Goal: Task Accomplishment & Management: Use online tool/utility

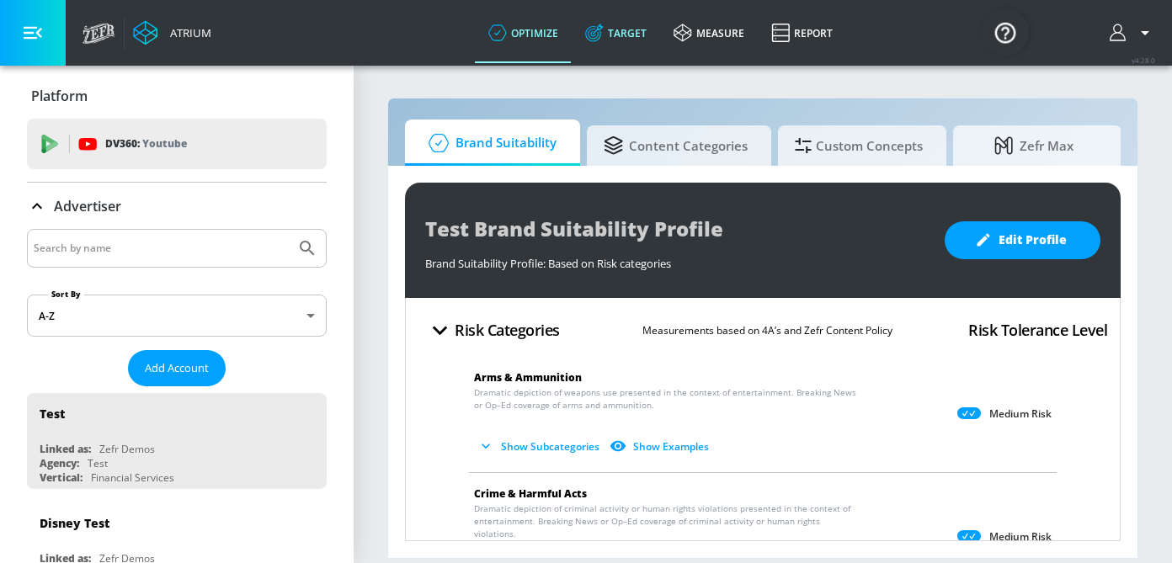
click at [598, 45] on link "Target" at bounding box center [615, 33] width 88 height 61
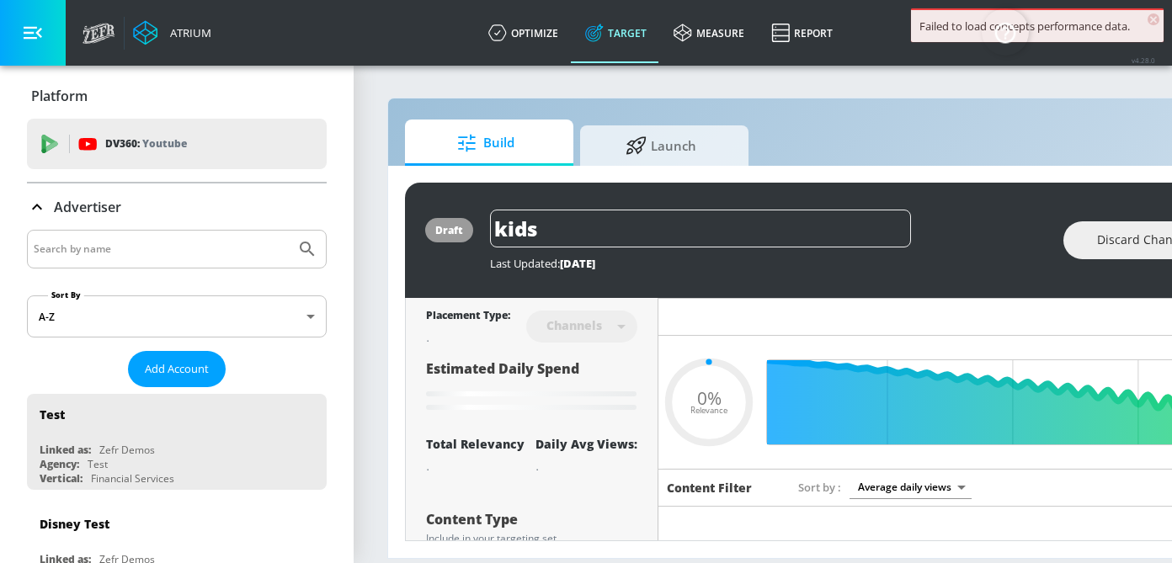
type input "0.05"
click at [210, 230] on div at bounding box center [177, 249] width 300 height 39
click at [209, 239] on input "Search by name" at bounding box center [161, 249] width 255 height 22
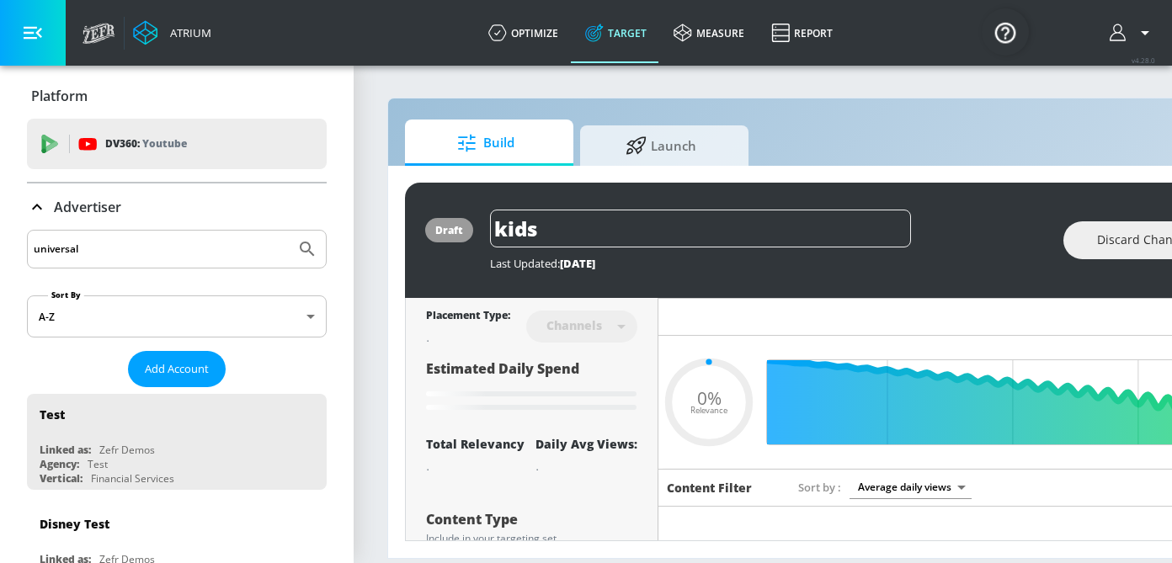
click at [202, 255] on input "universal" at bounding box center [161, 249] width 255 height 22
type input "universal"
click at [289, 231] on button "Submit Search" at bounding box center [307, 249] width 37 height 37
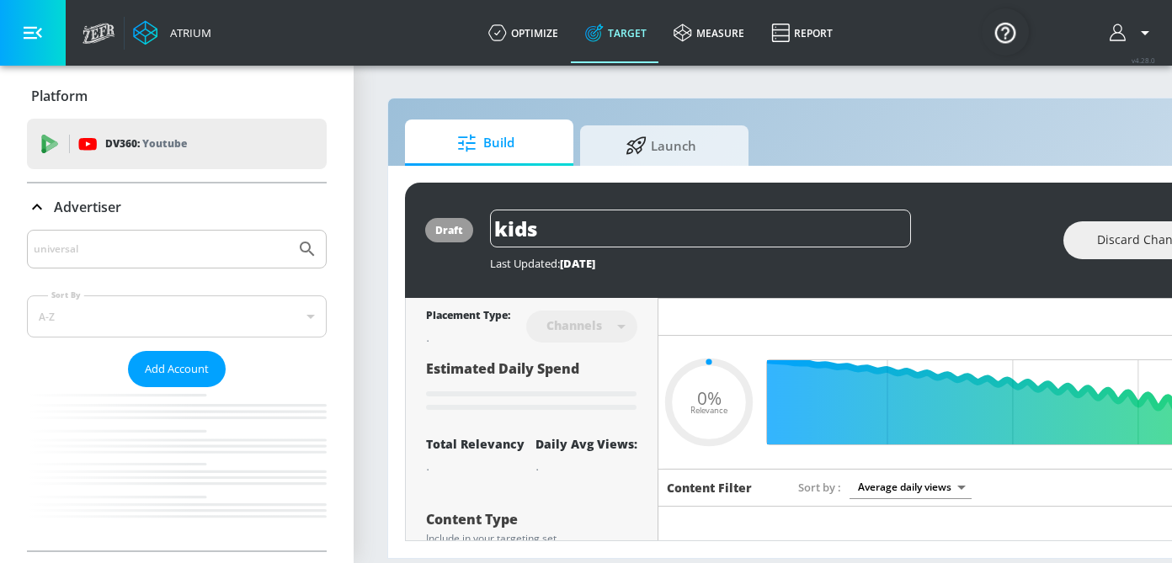
type input "0.05"
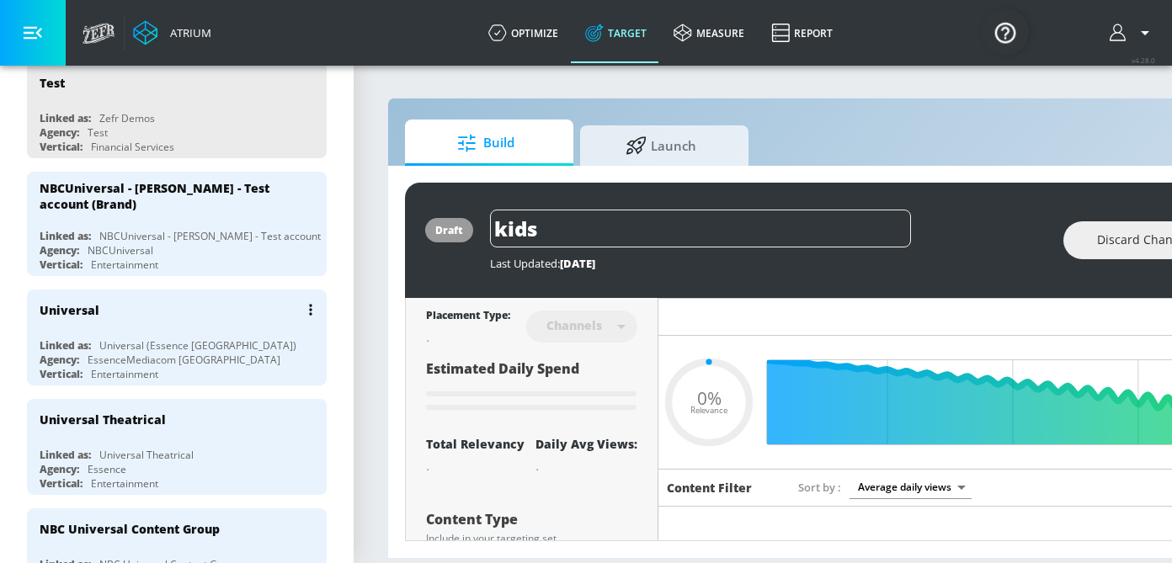
scroll to position [333, 0]
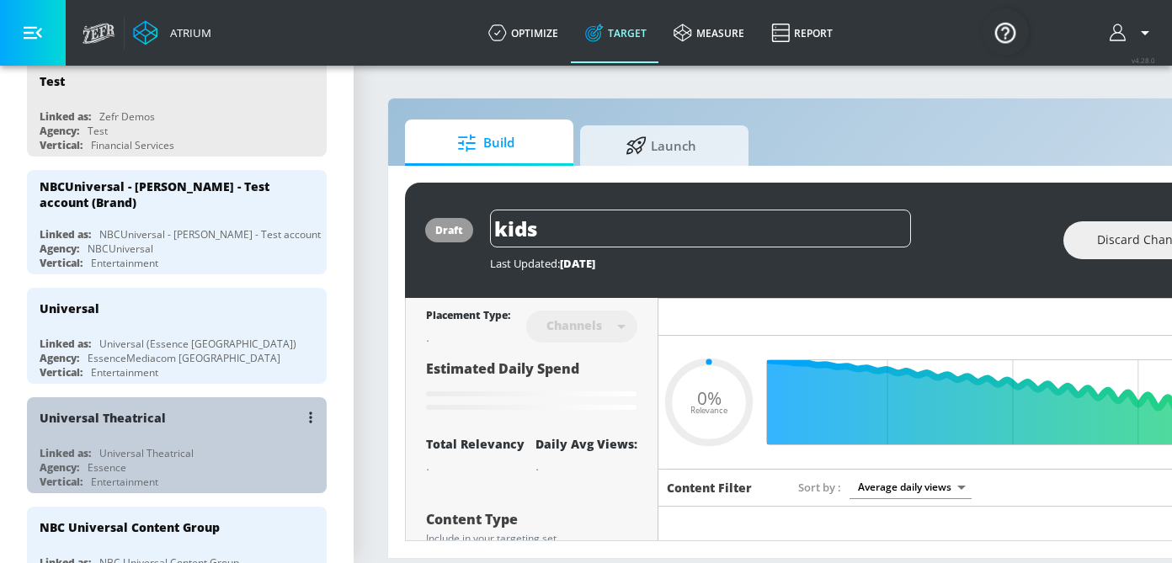
click at [183, 468] on div "Agency: Essence" at bounding box center [181, 467] width 283 height 14
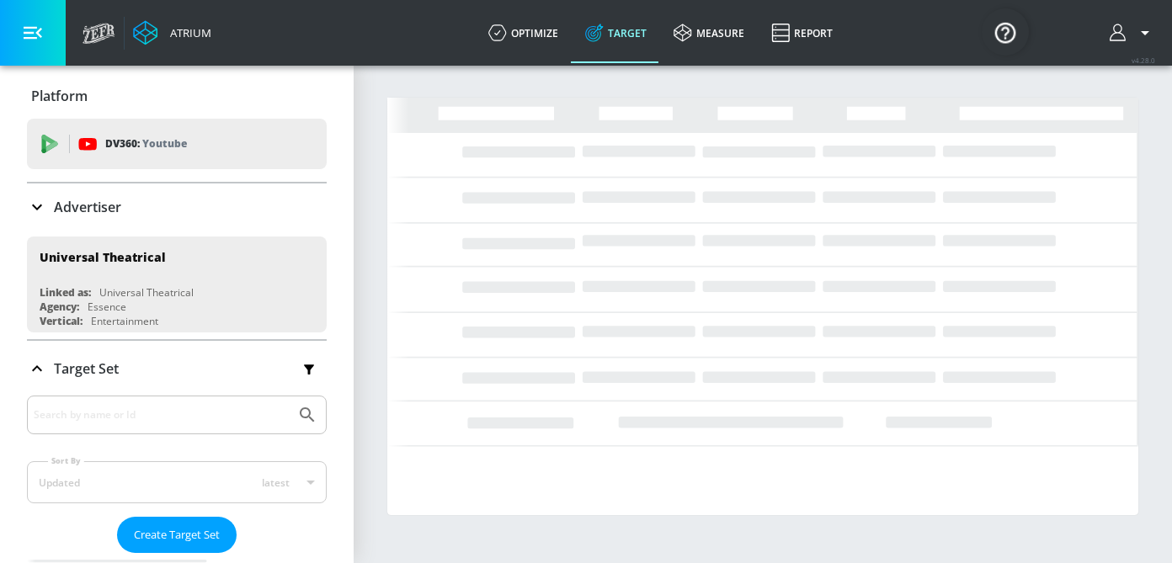
click at [41, 205] on icon at bounding box center [37, 207] width 20 height 20
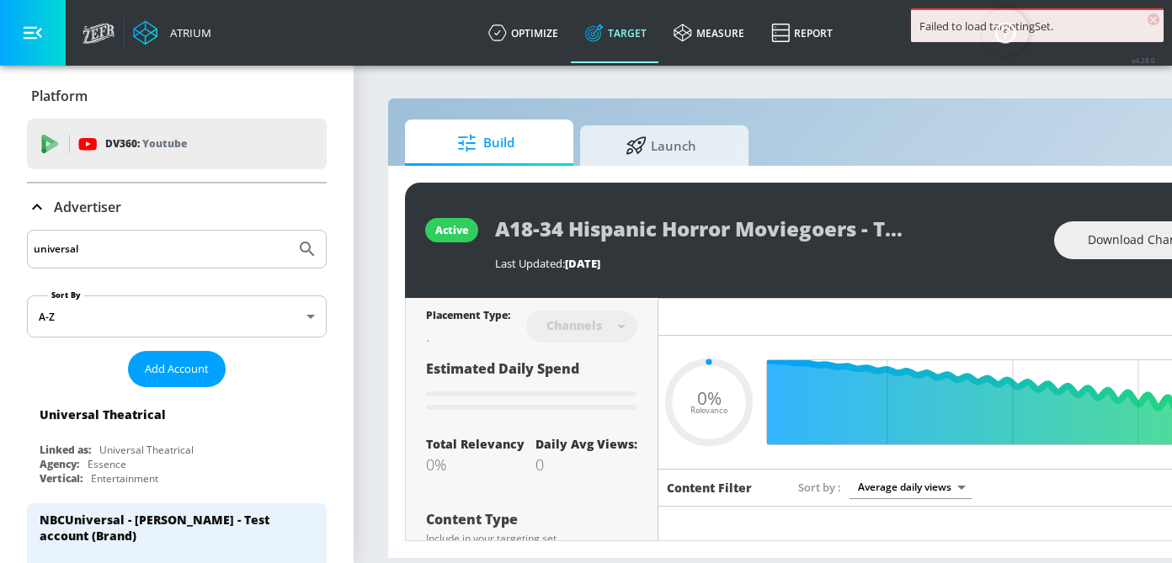
click at [40, 206] on icon at bounding box center [37, 207] width 20 height 20
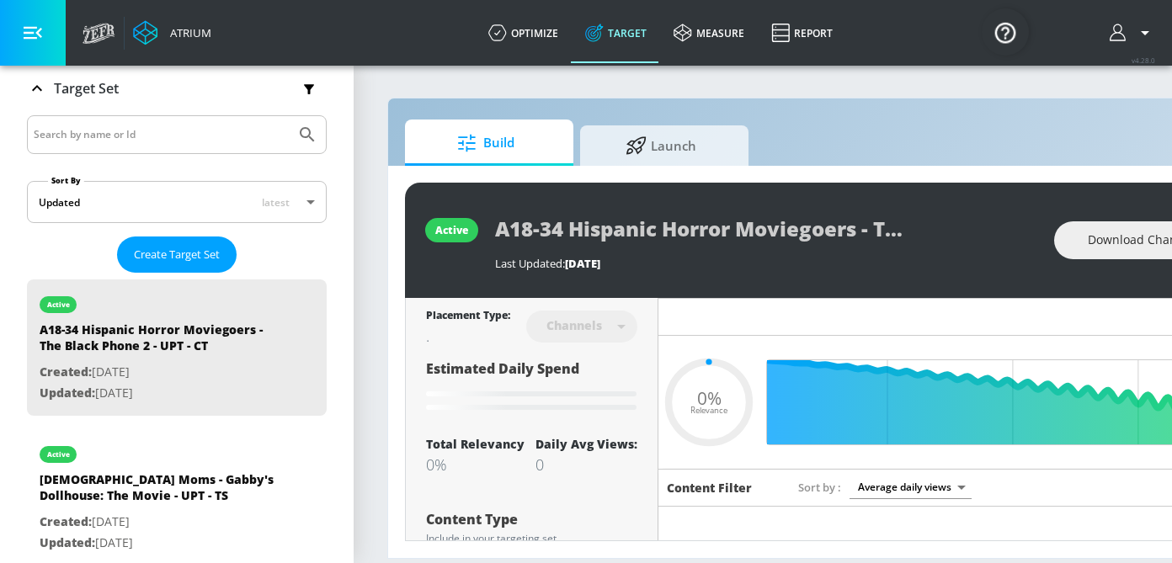
scroll to position [294, 0]
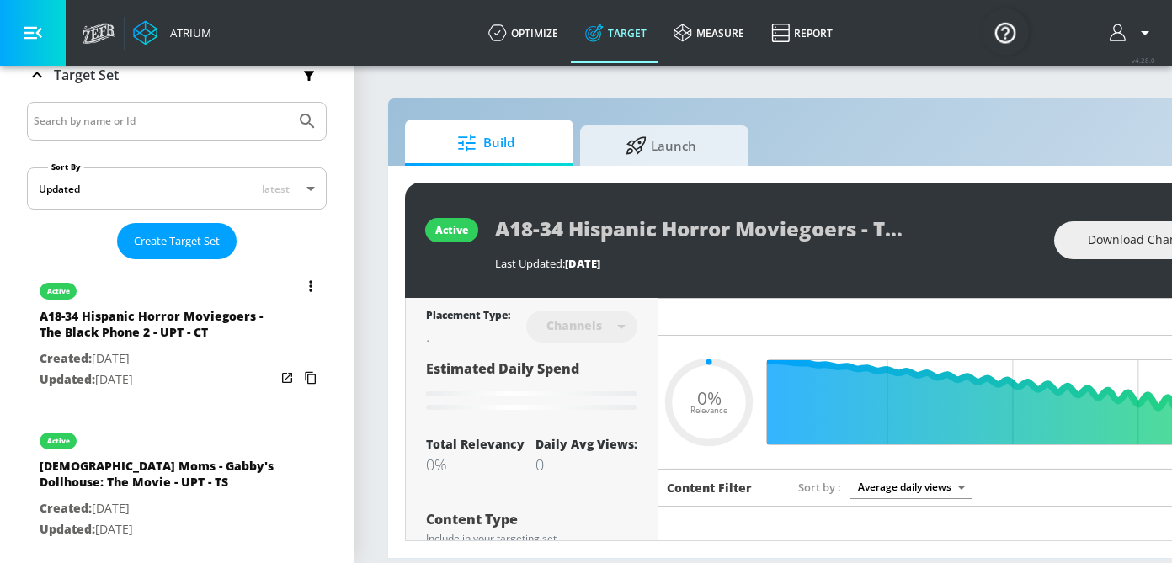
click at [205, 362] on p "Created: [DATE]" at bounding box center [158, 358] width 236 height 21
type input "0.05"
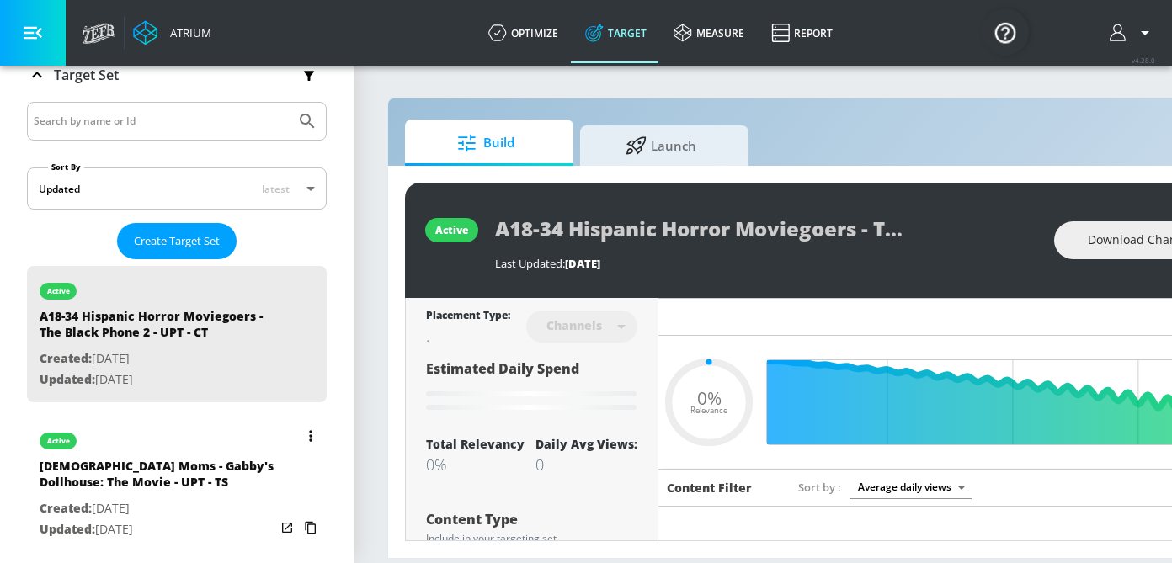
click at [189, 524] on p "Updated: [DATE]" at bounding box center [158, 529] width 236 height 21
type input "[DEMOGRAPHIC_DATA] Moms - Gabby's Dollhouse: The Movie - UPT - TS"
type input "videos"
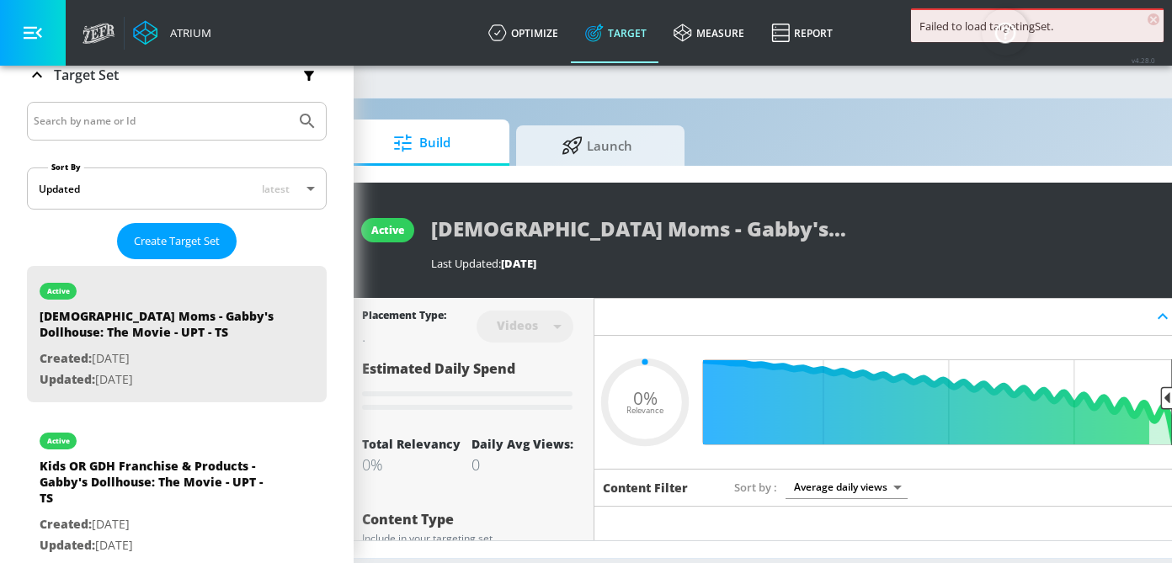
scroll to position [0, 62]
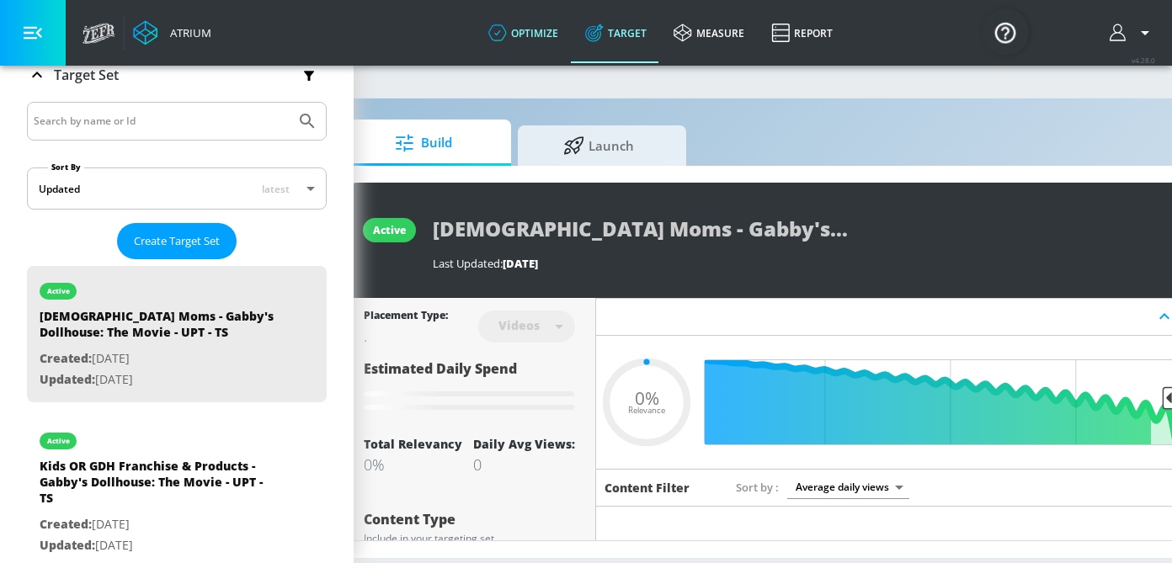
type input "0.81"
